Goal: Task Accomplishment & Management: Manage account settings

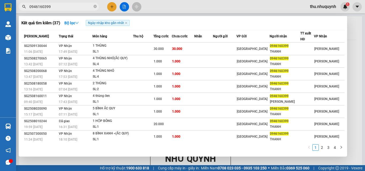
drag, startPoint x: 203, startPoint y: 5, endPoint x: 194, endPoint y: 5, distance: 8.6
click at [200, 5] on div at bounding box center [182, 85] width 365 height 171
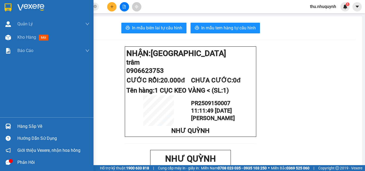
click at [27, 4] on img at bounding box center [30, 7] width 27 height 8
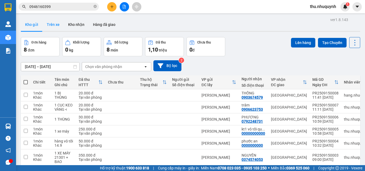
click at [54, 22] on button "Trên xe" at bounding box center [52, 24] width 21 height 13
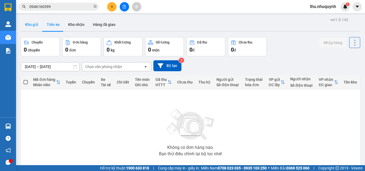
click at [34, 25] on button "Kho gửi" at bounding box center [32, 24] width 22 height 13
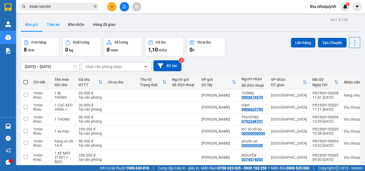
click at [52, 28] on button "Trên xe" at bounding box center [52, 24] width 21 height 13
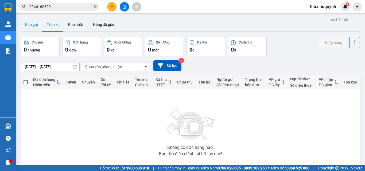
click at [29, 23] on button "Kho gửi" at bounding box center [32, 24] width 22 height 13
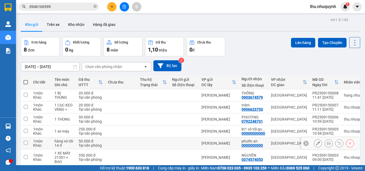
scroll to position [53, 0]
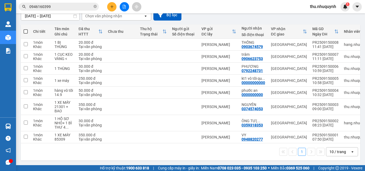
click at [338, 152] on div "10 / trang" at bounding box center [337, 151] width 17 height 5
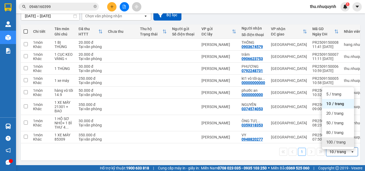
click at [328, 141] on span "100 / trang" at bounding box center [335, 142] width 19 height 5
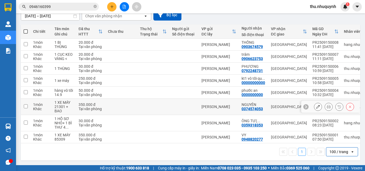
scroll to position [0, 0]
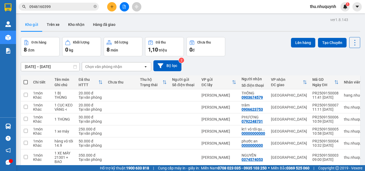
click at [149, 48] on span "1,10" at bounding box center [153, 49] width 10 height 6
click at [47, 28] on button "Trên xe" at bounding box center [52, 24] width 21 height 13
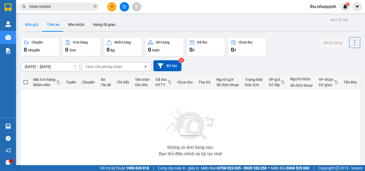
click at [32, 27] on button "Kho gửi" at bounding box center [32, 24] width 22 height 13
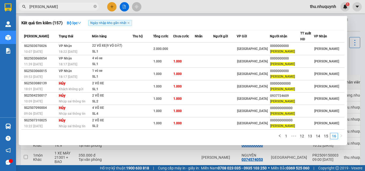
click at [58, 7] on input "[PERSON_NAME]" at bounding box center [60, 7] width 63 height 6
click at [64, 7] on input "LÊ VÂN" at bounding box center [60, 7] width 63 height 6
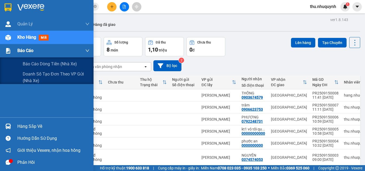
type input "V"
click at [33, 49] on span "Báo cáo" at bounding box center [25, 50] width 16 height 7
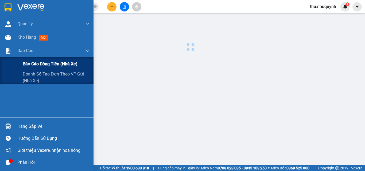
click at [40, 59] on div "Báo cáo dòng tiền (nhà xe)" at bounding box center [56, 63] width 67 height 13
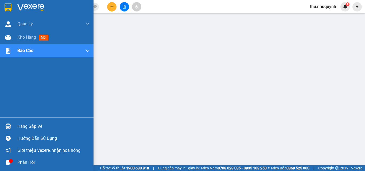
click at [39, 35] on div "Kho hàng mới" at bounding box center [33, 37] width 33 height 7
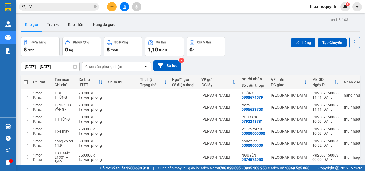
click at [310, 8] on span "thu.nhuquynh" at bounding box center [322, 6] width 35 height 7
click at [314, 19] on span "Đăng xuất" at bounding box center [325, 17] width 24 height 6
